Goal: Check status: Check status

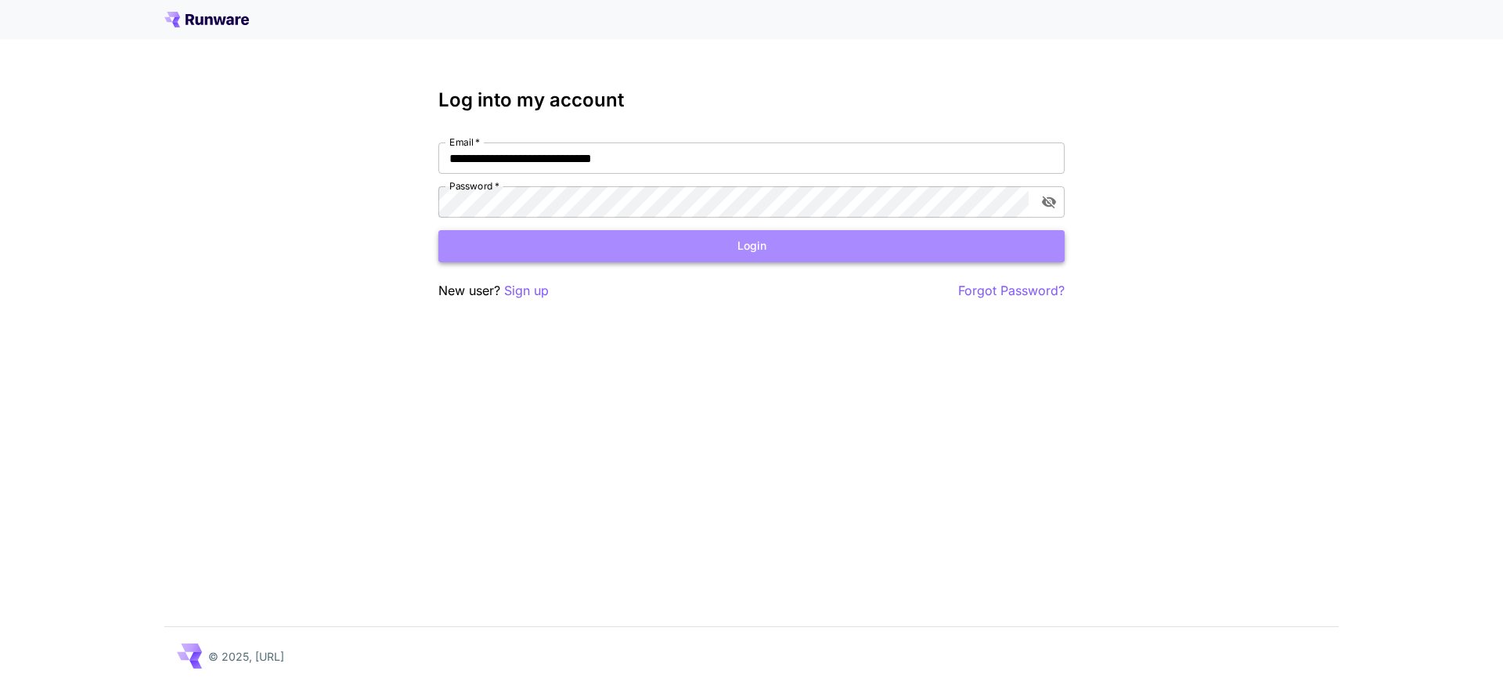
click at [661, 253] on button "Login" at bounding box center [751, 246] width 626 height 32
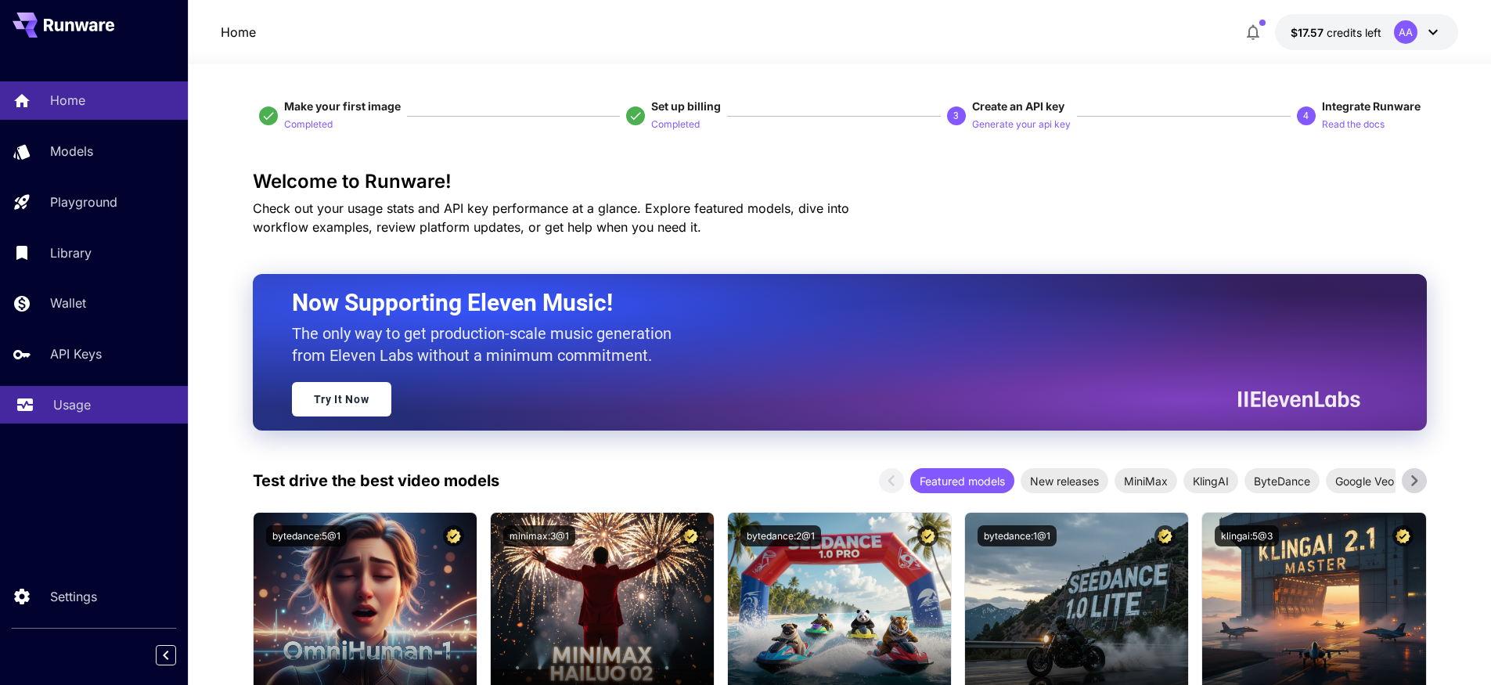
click at [99, 409] on div "Usage" at bounding box center [114, 404] width 122 height 19
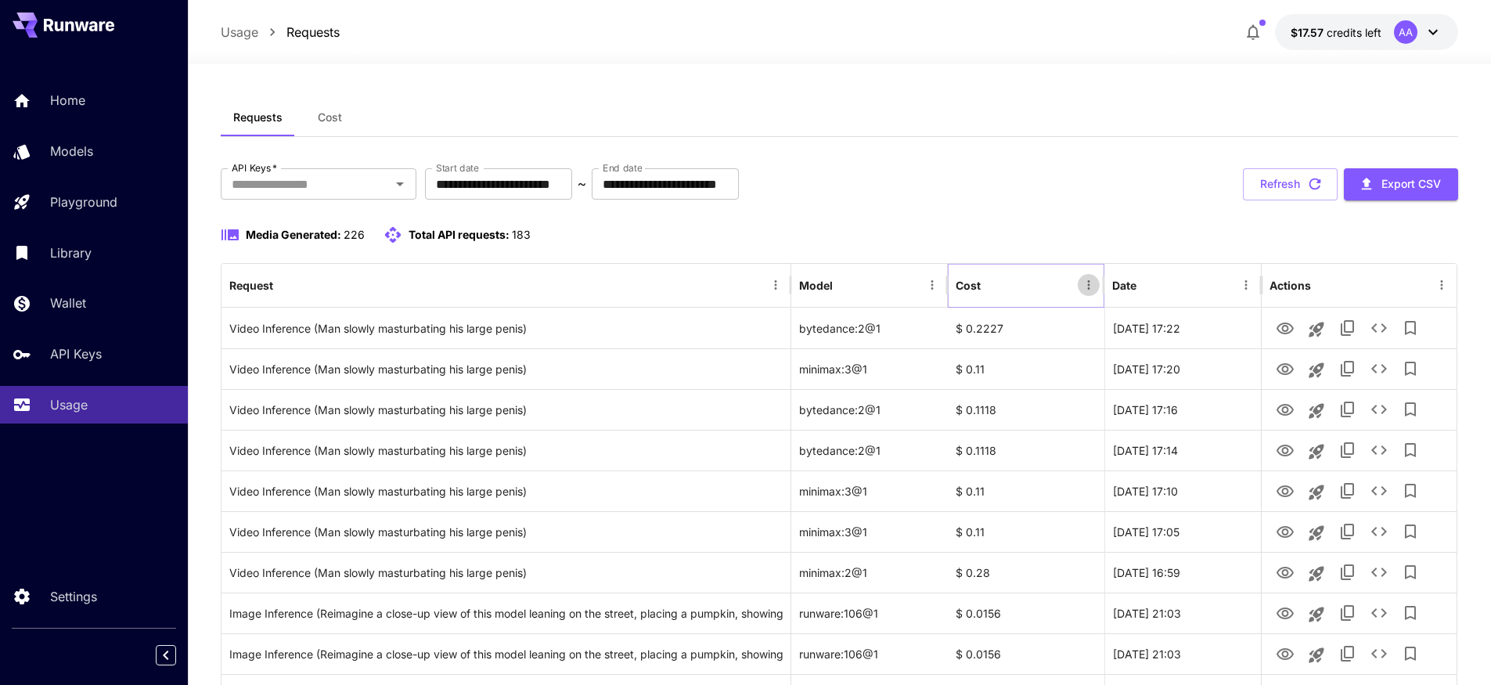
click at [1086, 283] on icon "Menu" at bounding box center [1089, 285] width 14 height 14
click at [1060, 236] on div "Media Generated: 226 Total API requests: 183" at bounding box center [840, 234] width 1238 height 19
click at [1020, 283] on div "Cost" at bounding box center [1017, 285] width 122 height 43
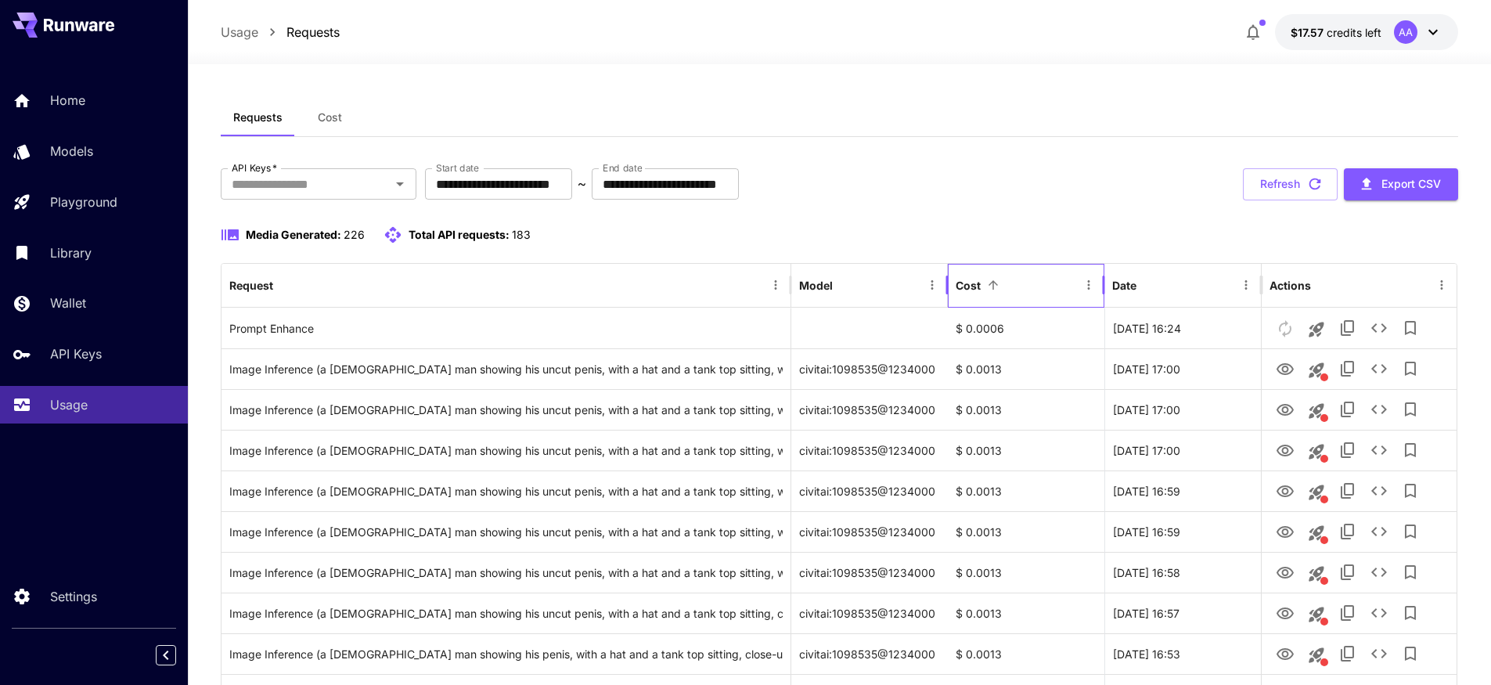
click at [1026, 284] on div "Cost" at bounding box center [1017, 285] width 122 height 43
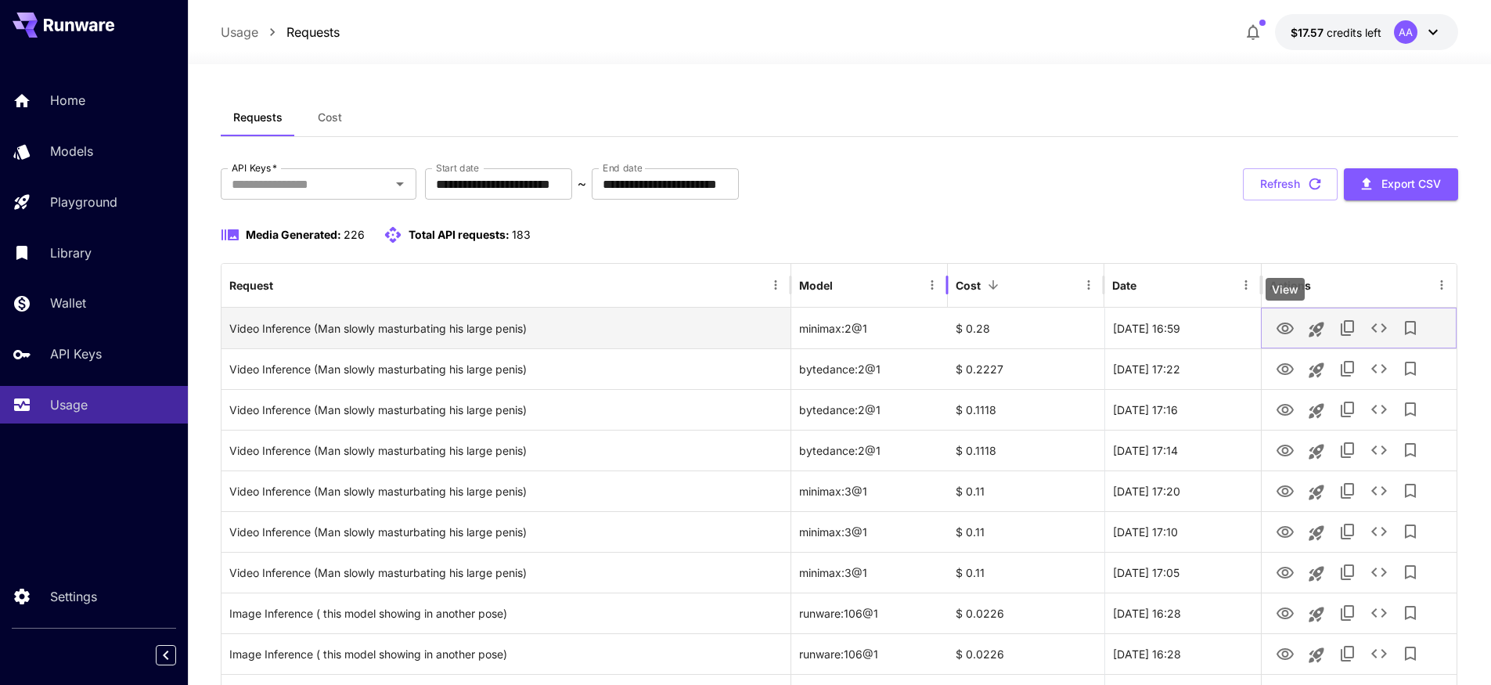
click at [1287, 327] on icon "View" at bounding box center [1285, 329] width 17 height 12
click at [1290, 328] on icon "View" at bounding box center [1285, 328] width 19 height 19
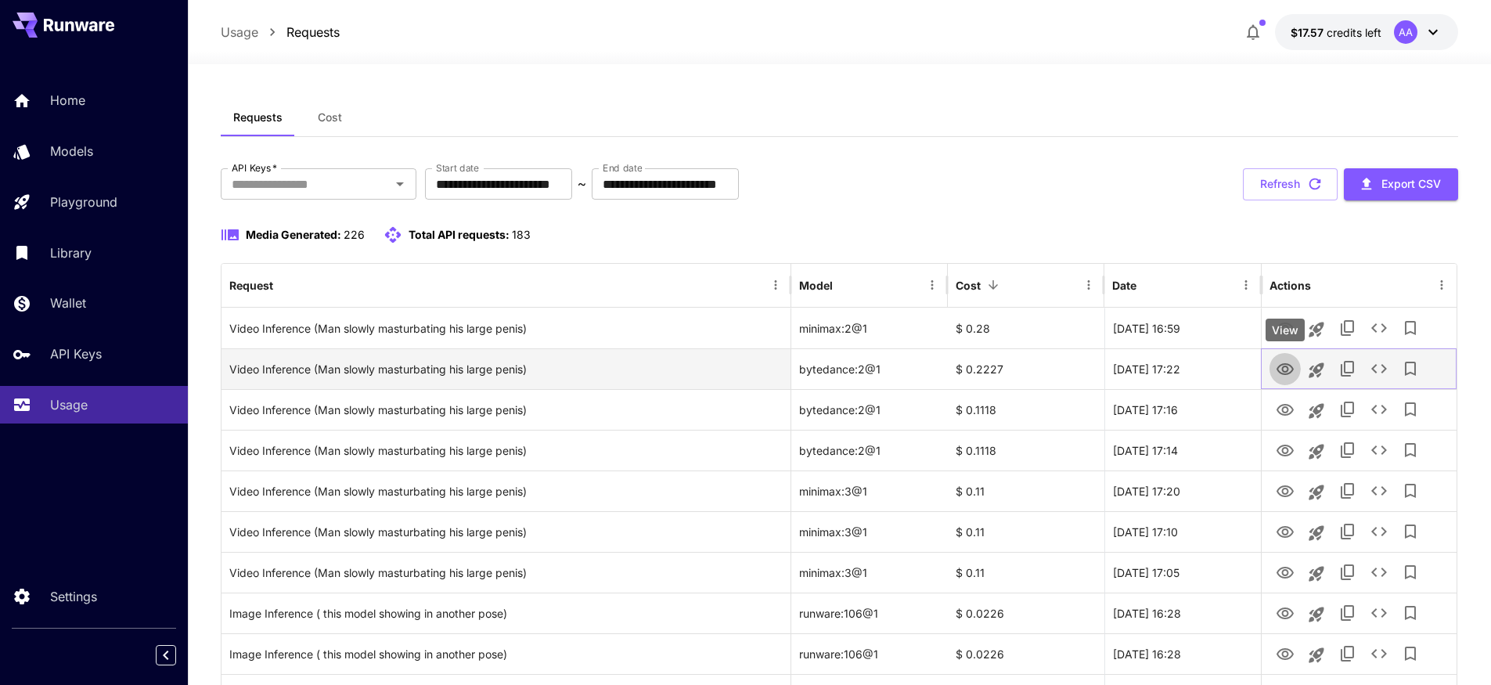
click at [1291, 369] on icon "View" at bounding box center [1285, 369] width 19 height 19
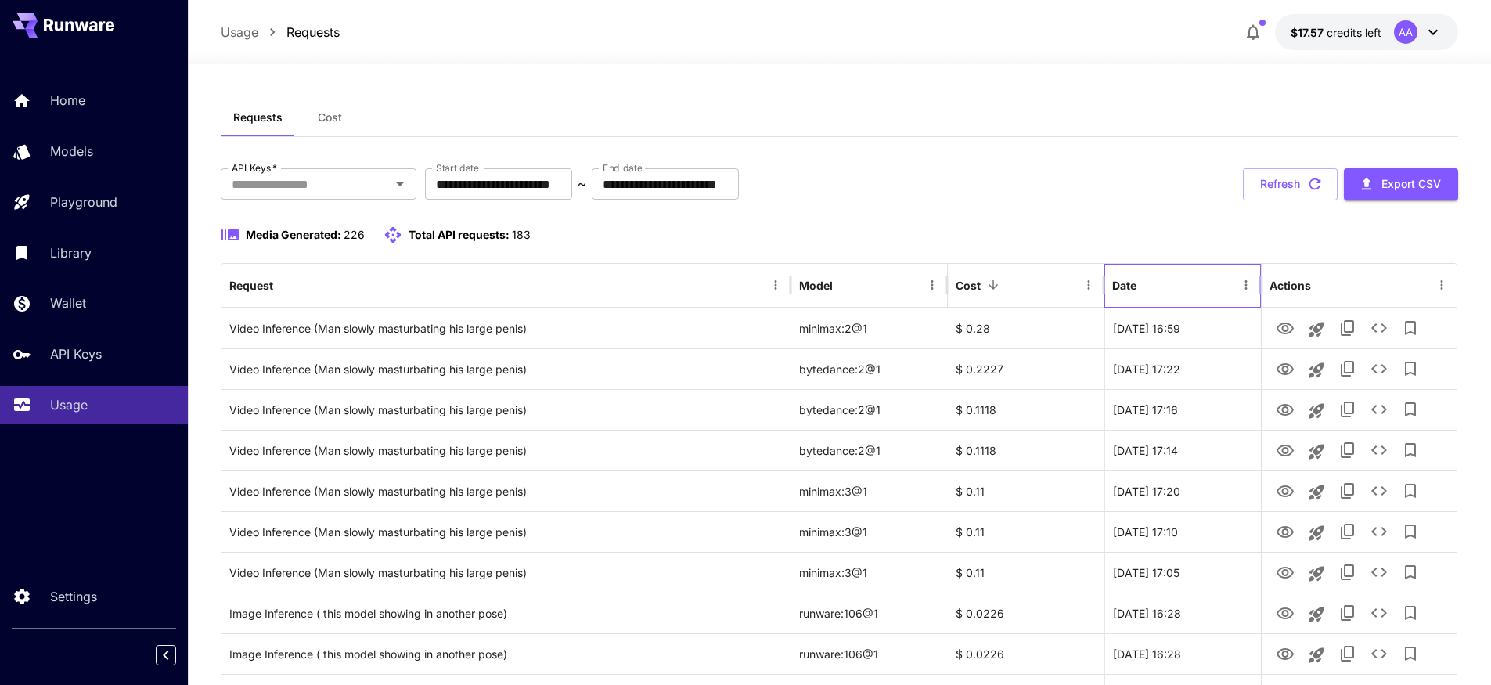
click at [1124, 286] on div "Date" at bounding box center [1124, 285] width 24 height 13
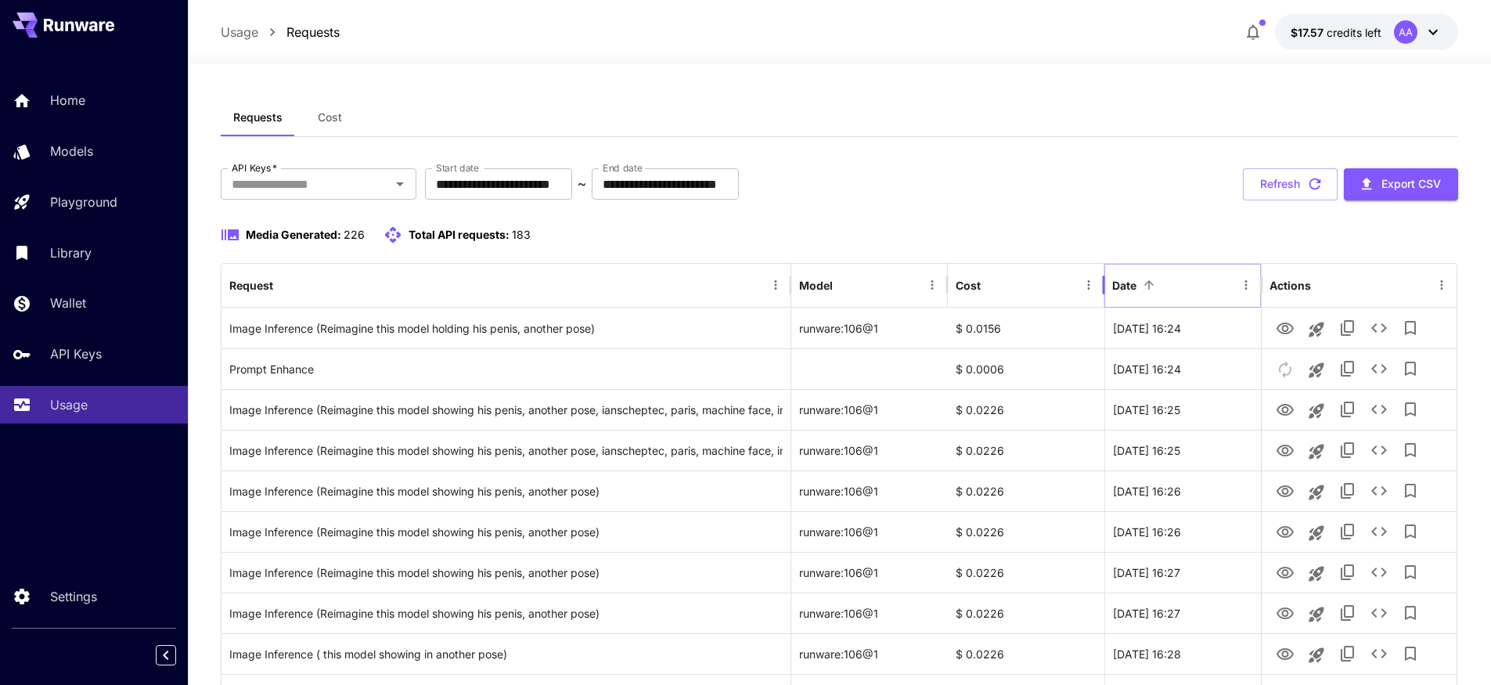
click at [1155, 283] on icon "Sort" at bounding box center [1149, 285] width 14 height 14
